Goal: Communication & Community: Answer question/provide support

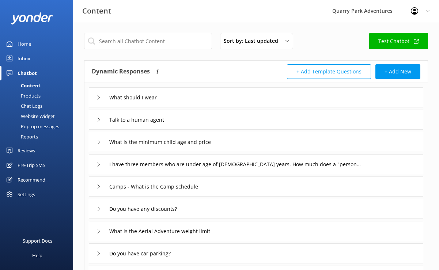
click at [33, 58] on link "Inbox" at bounding box center [36, 58] width 73 height 15
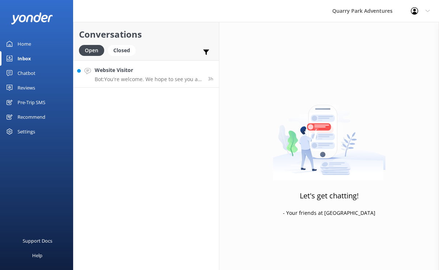
click at [164, 73] on h4 "Website Visitor" at bounding box center [149, 70] width 108 height 8
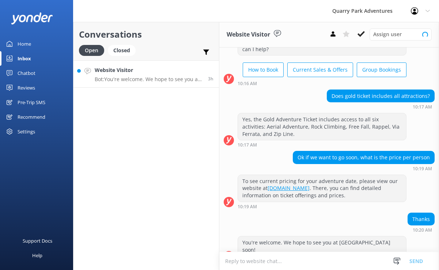
scroll to position [39, 0]
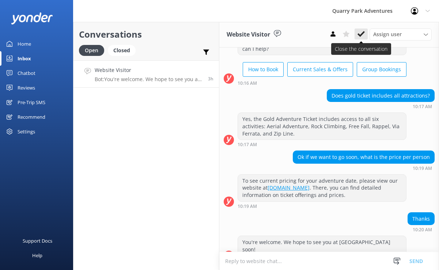
click at [362, 38] on button at bounding box center [360, 33] width 13 height 11
